Goal: Register for event/course

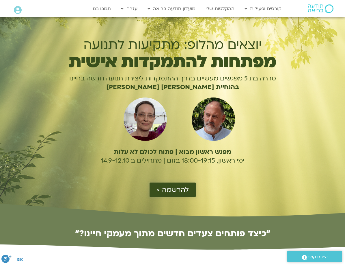
click at [186, 191] on span "להרשמה >" at bounding box center [173, 190] width 32 height 8
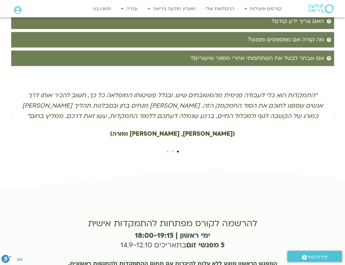
scroll to position [1272, 0]
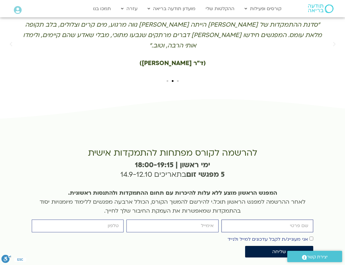
click at [275, 219] on input "firstname" at bounding box center [268, 225] width 92 height 12
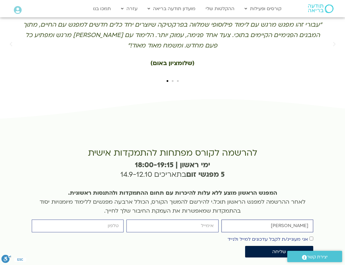
type input "גליה ארנון"
click at [191, 219] on input "email" at bounding box center [173, 225] width 92 height 12
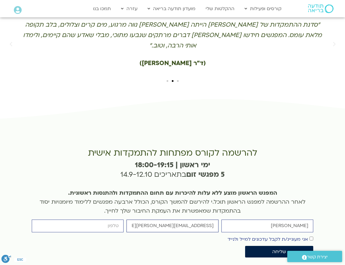
type input "galia@arnons.com"
click at [111, 219] on input "cellphone" at bounding box center [78, 225] width 92 height 12
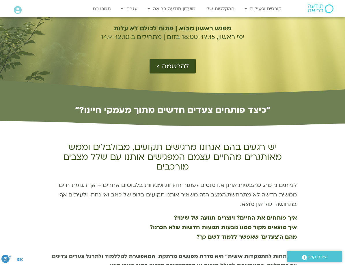
scroll to position [121, 0]
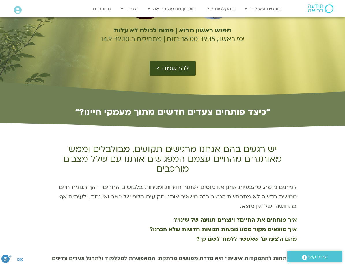
type input "0546472539"
